Goal: Find specific page/section: Find specific page/section

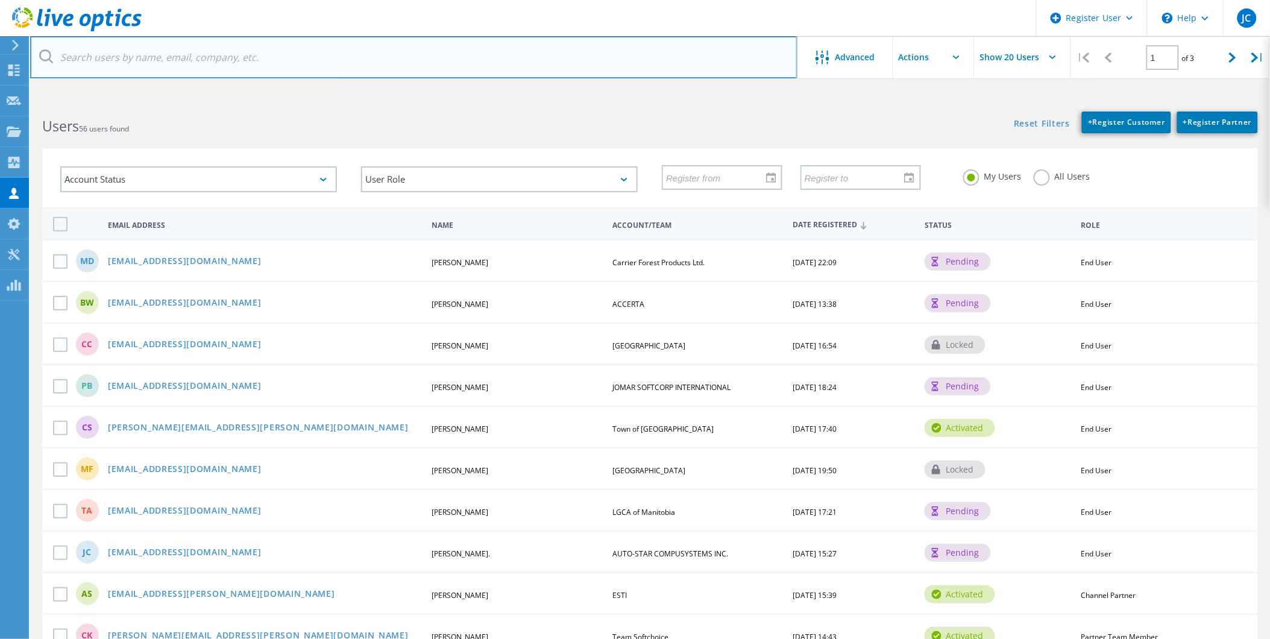
click at [246, 50] on input "text" at bounding box center [413, 57] width 767 height 42
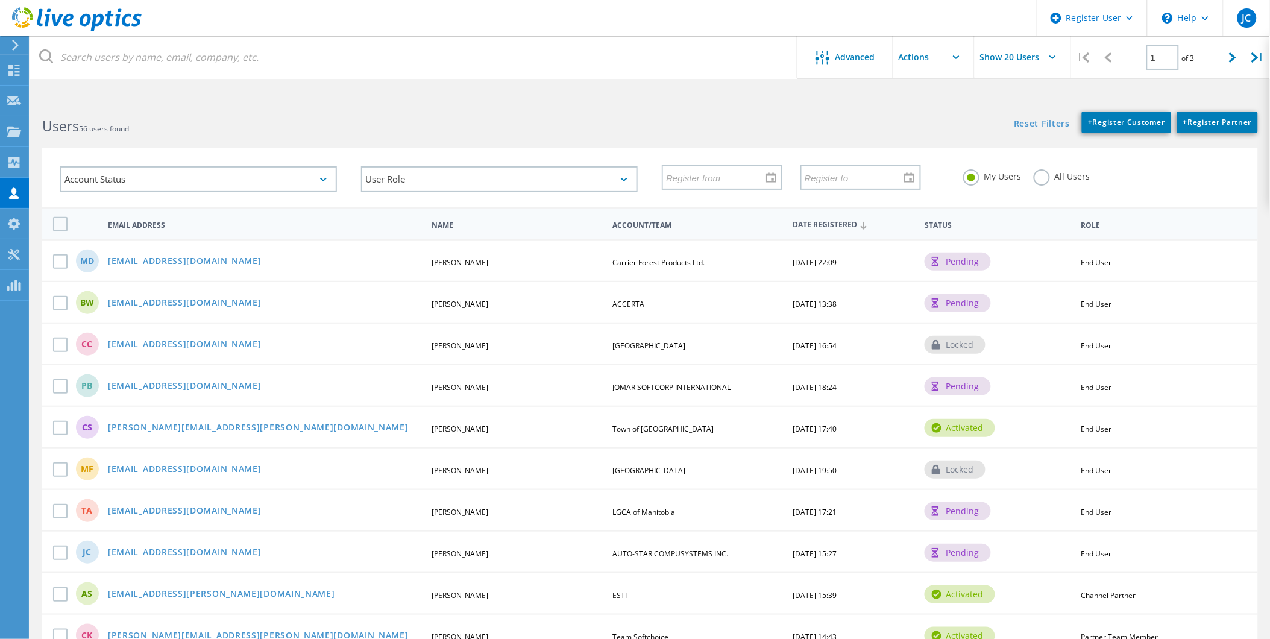
click at [1018, 177] on label "My Users" at bounding box center [992, 174] width 58 height 11
click at [0, 0] on input "My Users" at bounding box center [0, 0] width 0 height 0
click at [1083, 194] on div "My Users All Users" at bounding box center [1101, 176] width 301 height 45
click at [1061, 172] on label "All Users" at bounding box center [1061, 174] width 57 height 11
click at [0, 0] on input "All Users" at bounding box center [0, 0] width 0 height 0
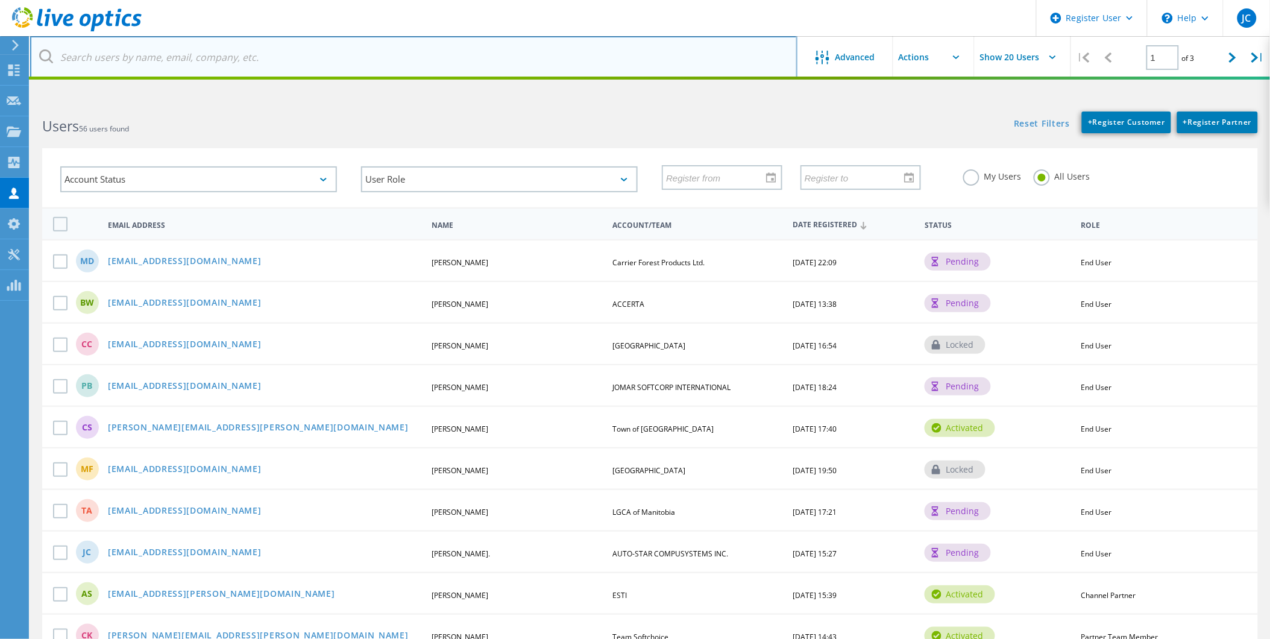
click at [433, 69] on input "text" at bounding box center [413, 57] width 767 height 42
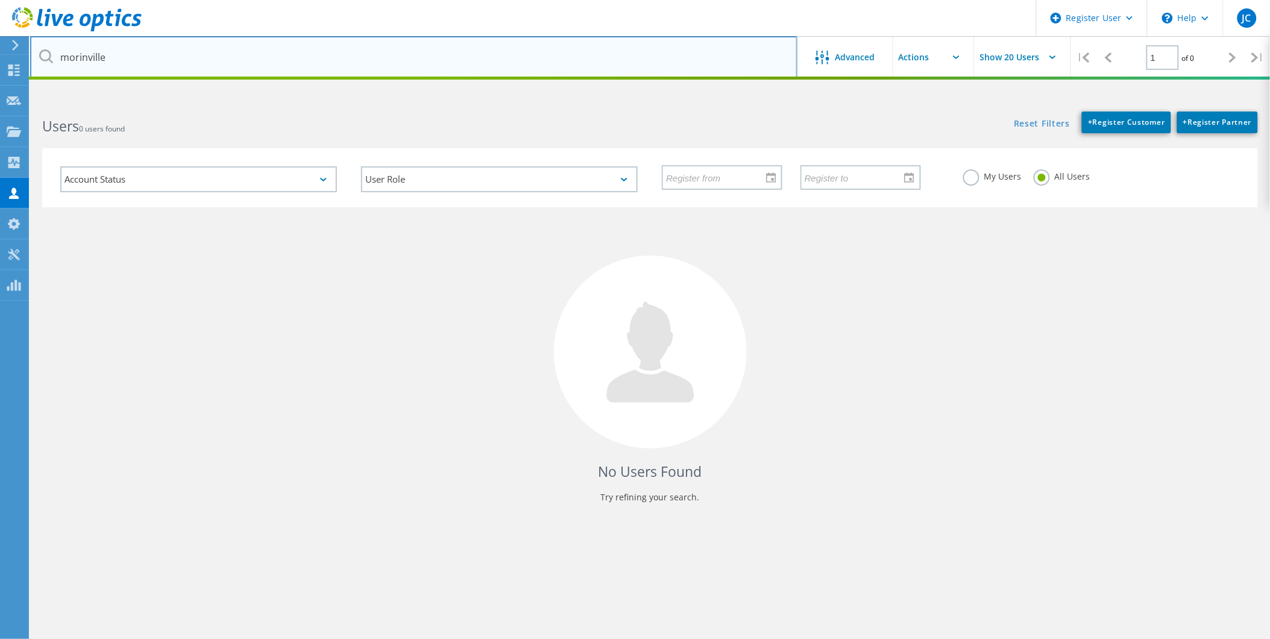
type input "morinville"
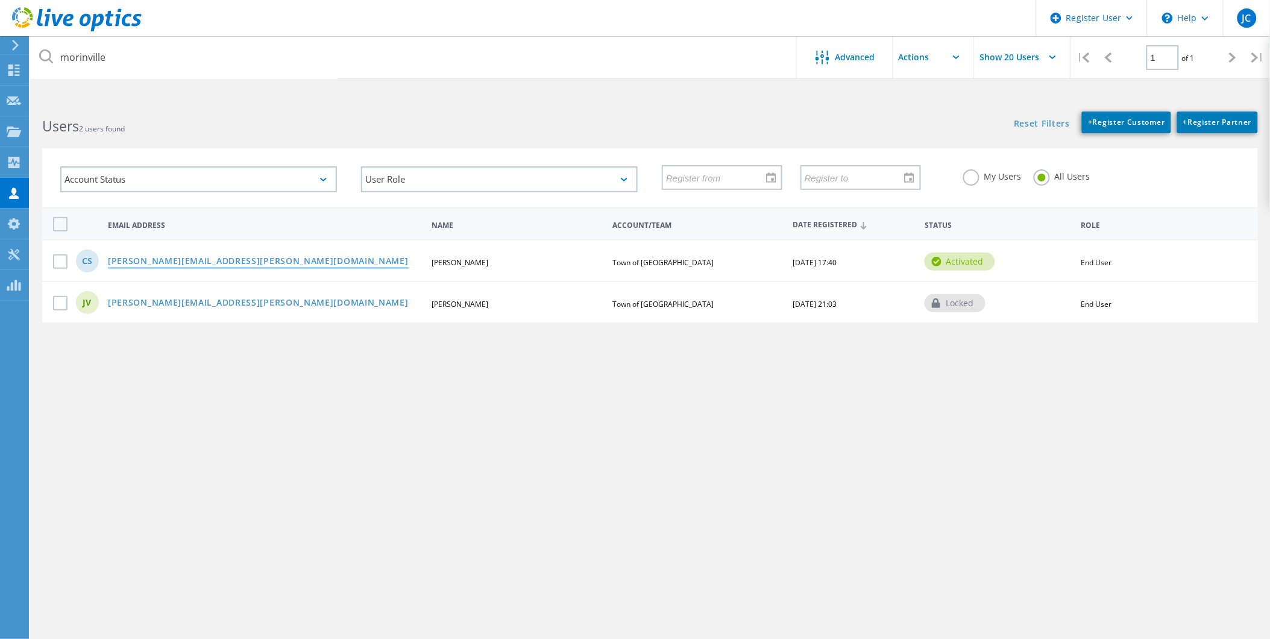
click at [199, 257] on link "[PERSON_NAME][EMAIL_ADDRESS][PERSON_NAME][DOMAIN_NAME]" at bounding box center [258, 262] width 301 height 10
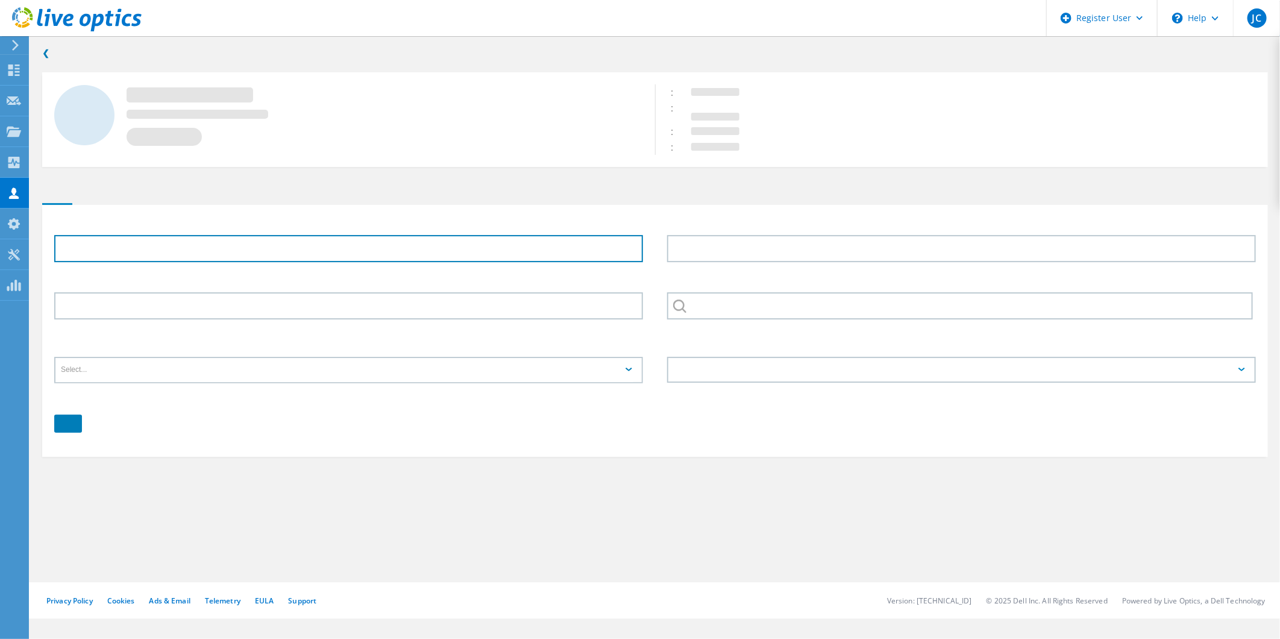
click at [195, 254] on input "text" at bounding box center [348, 248] width 589 height 27
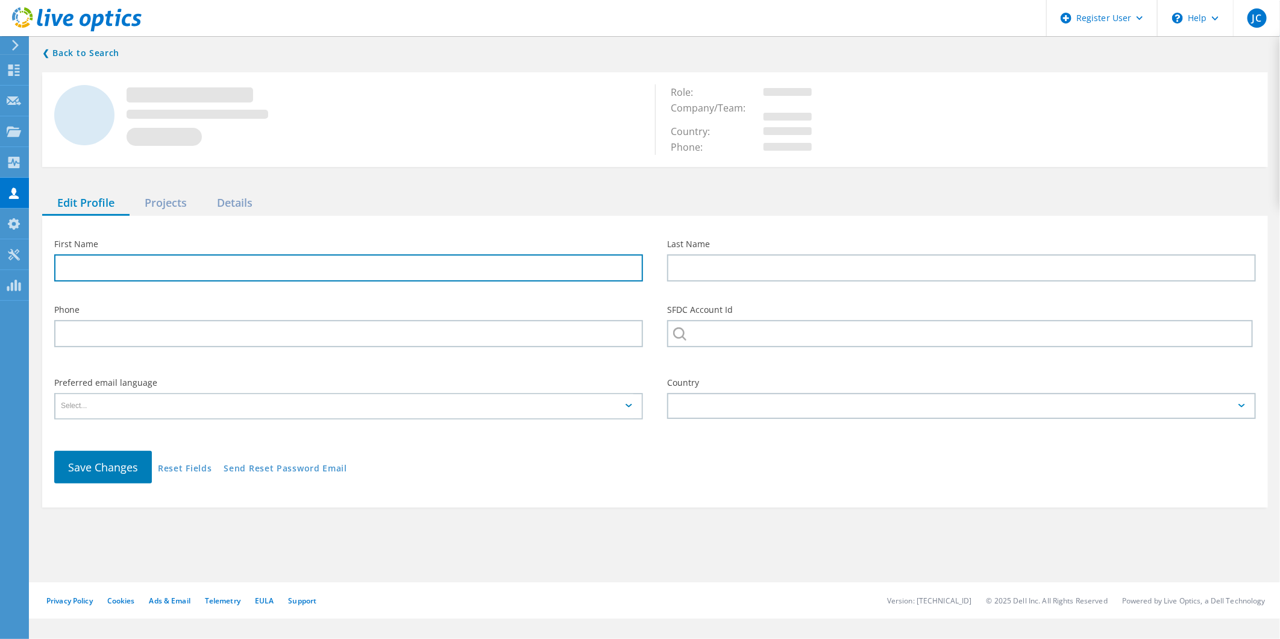
type input "[PERSON_NAME]"
type input "Stinnissen"
type input "Town of [GEOGRAPHIC_DATA]"
type input "English"
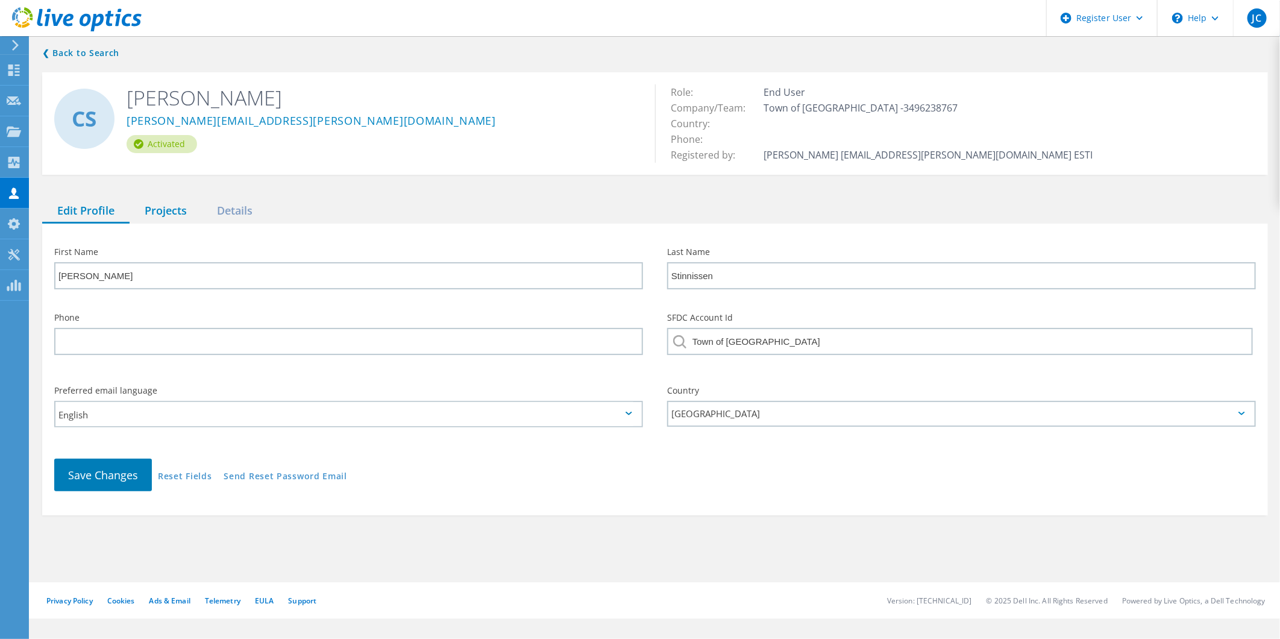
click at [183, 209] on div "Projects" at bounding box center [166, 211] width 72 height 25
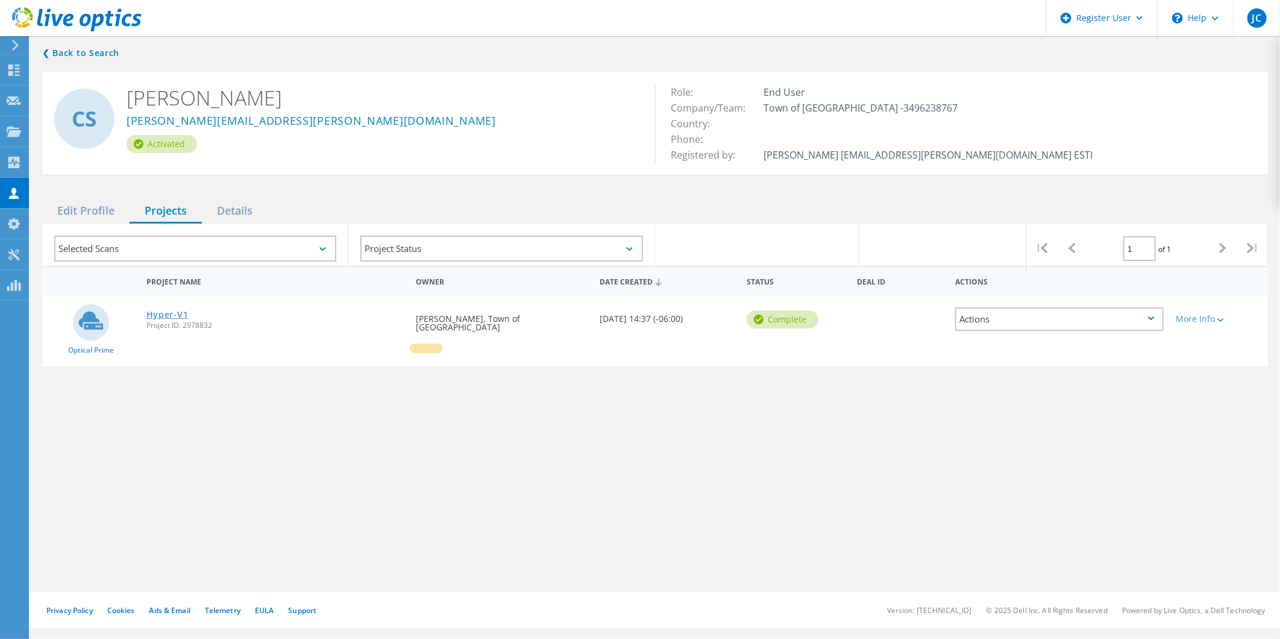
click at [173, 315] on link "Hyper-V1" at bounding box center [167, 314] width 42 height 8
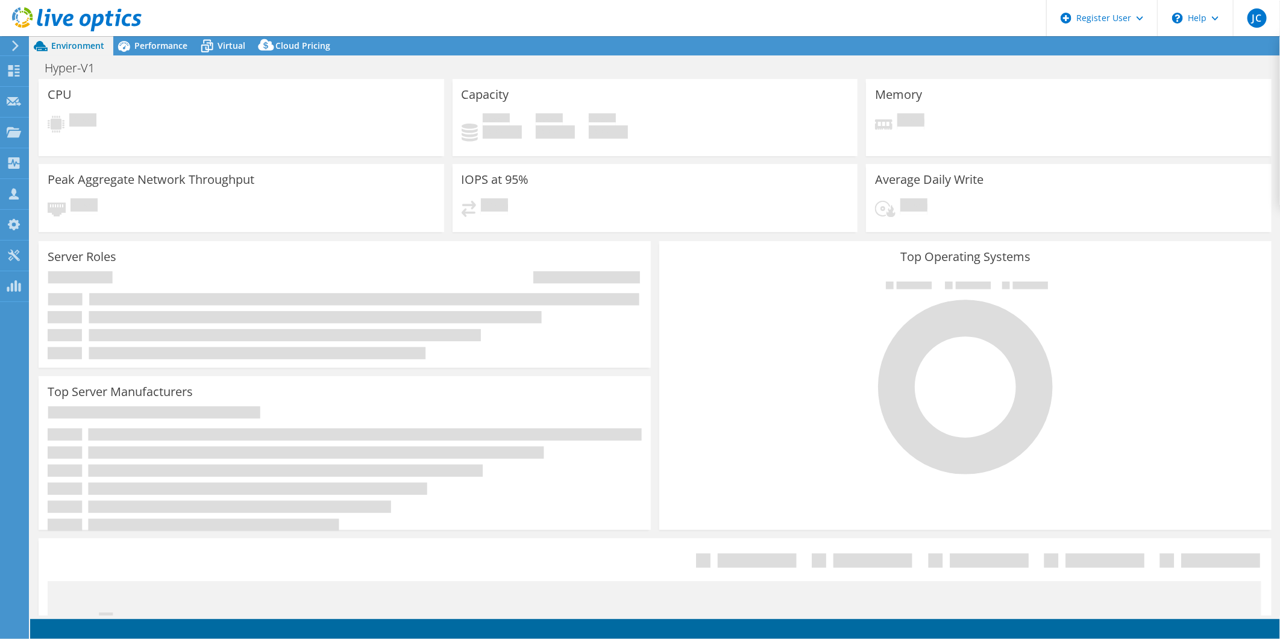
select select "USD"
